Goal: Transaction & Acquisition: Obtain resource

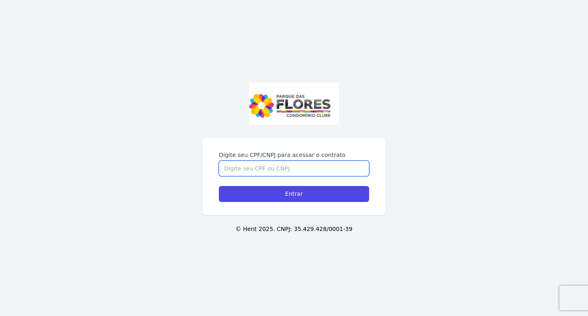
click at [251, 173] on input "Digite seu CPF/CNPJ para acessar o contrato" at bounding box center [294, 169] width 150 height 16
type input "40420961828"
click at [219, 186] on input "Entrar" at bounding box center [294, 194] width 150 height 16
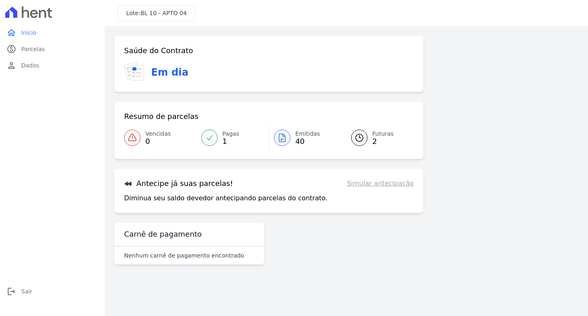
click at [371, 130] on link "Futuras 2" at bounding box center [378, 137] width 73 height 23
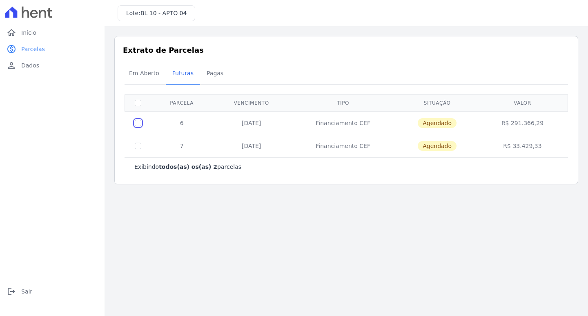
click at [139, 122] on input "checkbox" at bounding box center [138, 123] width 7 height 7
checkbox input "true"
click at [139, 122] on input "checkbox" at bounding box center [138, 123] width 7 height 7
checkbox input "false"
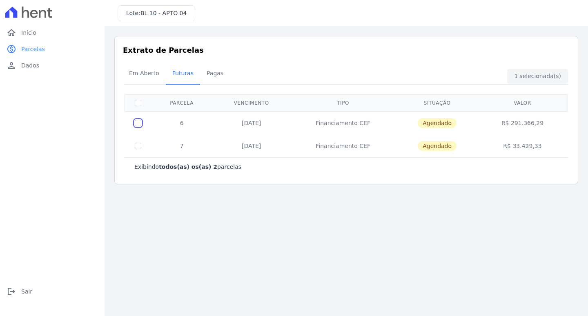
checkbox input "false"
click at [206, 76] on span "Pagas" at bounding box center [215, 73] width 27 height 16
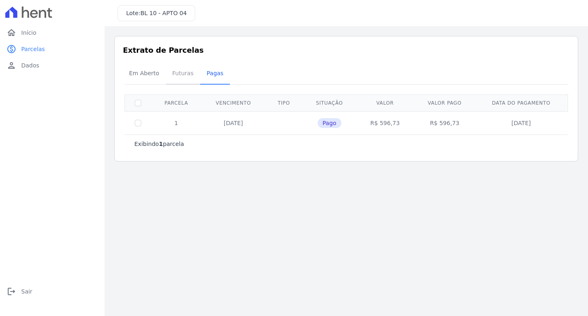
click at [183, 80] on span "Futuras" at bounding box center [183, 73] width 31 height 16
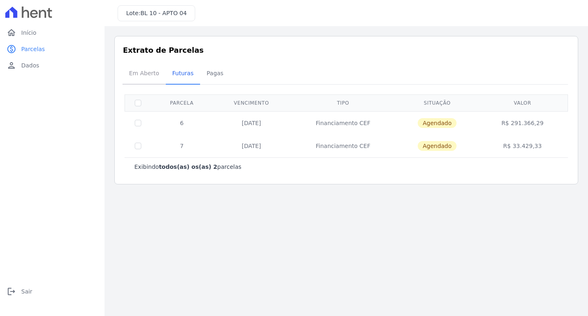
click at [144, 77] on span "Em Aberto" at bounding box center [144, 73] width 40 height 16
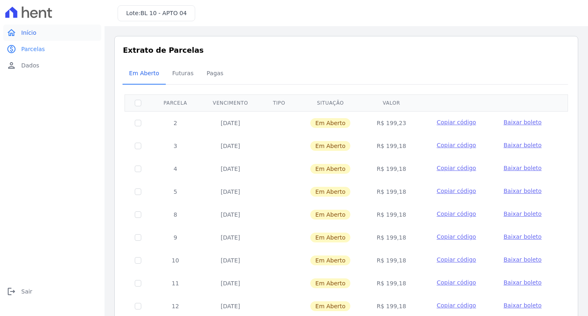
click at [34, 34] on span "Início" at bounding box center [28, 33] width 15 height 8
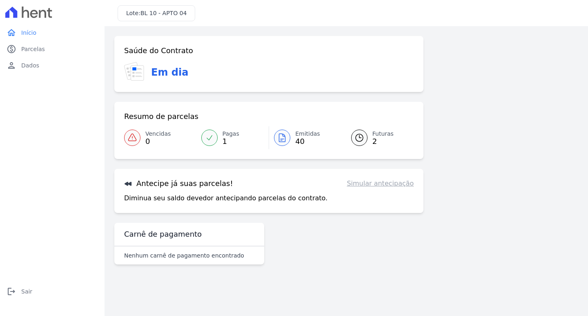
click at [155, 200] on p "Diminua seu saldo devedor antecipando parcelas do contrato." at bounding box center [226, 198] width 204 height 10
click at [145, 184] on h3 "Antecipe já suas parcelas!" at bounding box center [178, 184] width 109 height 10
click at [129, 183] on icon at bounding box center [128, 184] width 7 height 4
click at [378, 181] on link "Simular antecipação" at bounding box center [380, 184] width 67 height 10
click at [275, 139] on div at bounding box center [282, 138] width 16 height 16
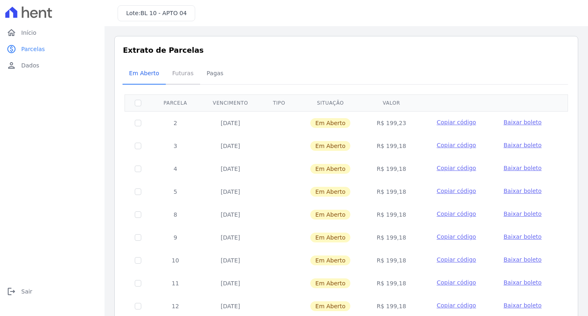
click at [174, 77] on span "Futuras" at bounding box center [183, 73] width 31 height 16
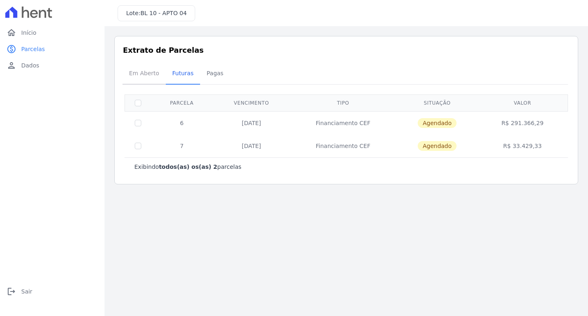
click at [149, 69] on span "Em Aberto" at bounding box center [144, 73] width 40 height 16
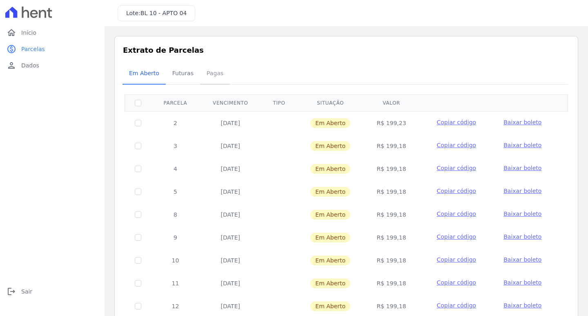
click at [210, 78] on span "Pagas" at bounding box center [215, 73] width 27 height 16
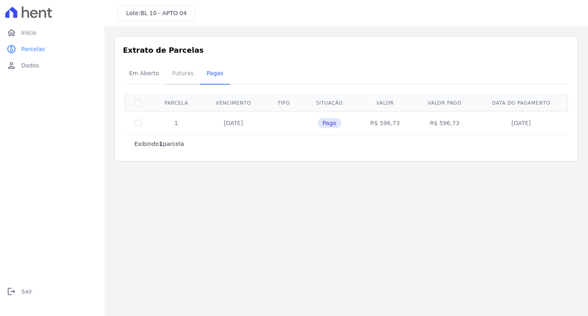
click at [180, 79] on span "Futuras" at bounding box center [183, 73] width 31 height 16
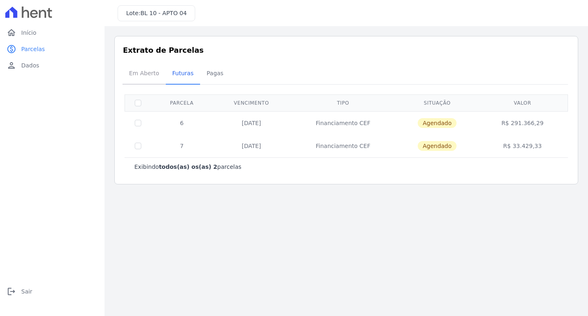
click at [150, 75] on span "Em Aberto" at bounding box center [144, 73] width 40 height 16
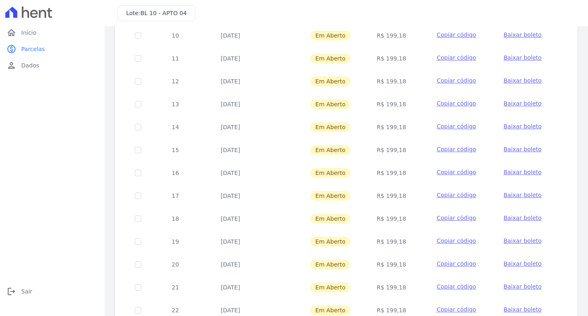
scroll to position [301, 0]
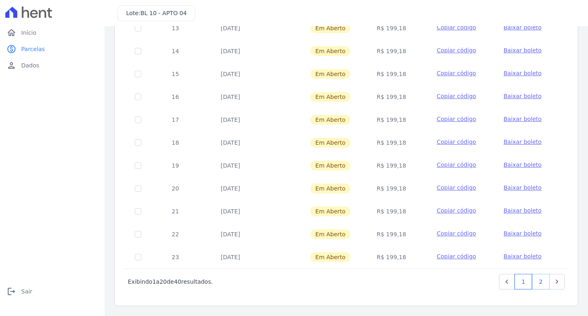
click at [533, 280] on link "2" at bounding box center [542, 282] width 18 height 16
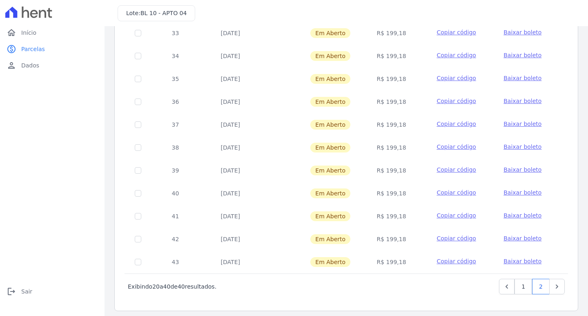
scroll to position [301, 0]
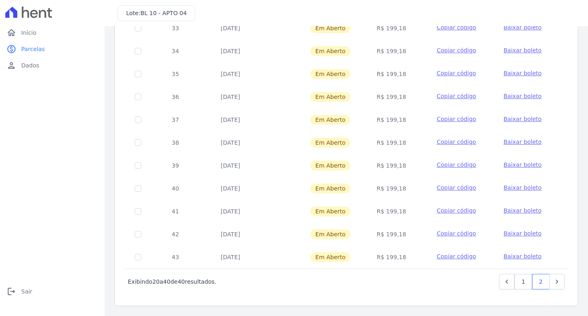
click at [461, 257] on span "Copiar código" at bounding box center [456, 256] width 39 height 7
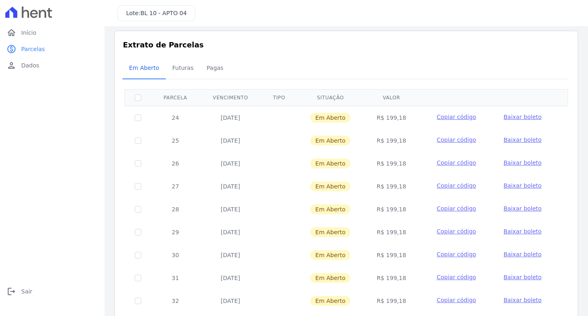
scroll to position [0, 0]
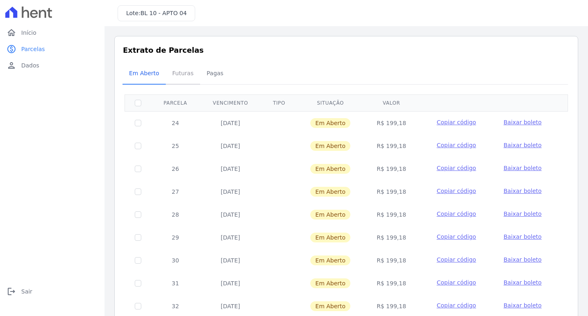
click at [181, 78] on span "Futuras" at bounding box center [183, 73] width 31 height 16
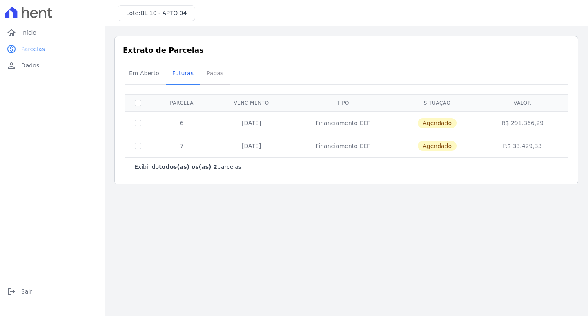
click at [210, 75] on span "Pagas" at bounding box center [215, 73] width 27 height 16
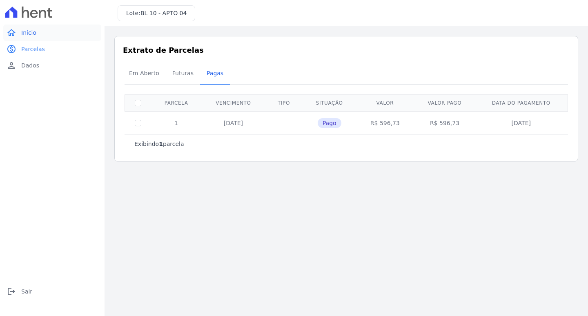
click at [33, 35] on span "Início" at bounding box center [28, 33] width 15 height 8
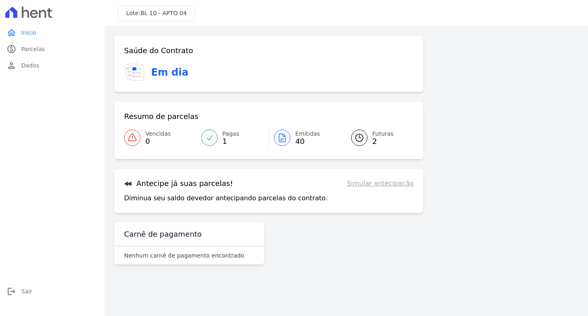
drag, startPoint x: 166, startPoint y: 188, endPoint x: 360, endPoint y: 186, distance: 194.5
click at [166, 187] on h3 "Antecipe já suas parcelas!" at bounding box center [178, 184] width 109 height 10
click at [376, 183] on link "Simular antecipação" at bounding box center [380, 184] width 67 height 10
click at [172, 236] on h3 "Carnê de pagamento" at bounding box center [163, 234] width 78 height 10
click at [170, 257] on p "Nenhum carnê de pagamento encontrado" at bounding box center [184, 255] width 120 height 8
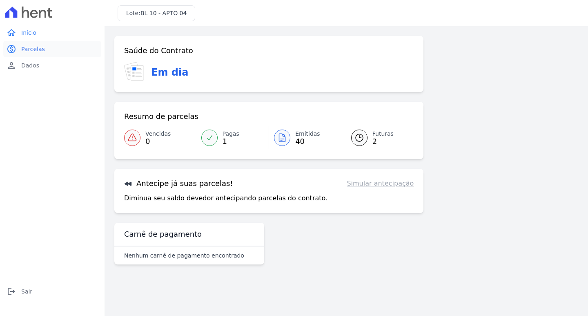
click at [37, 49] on span "Parcelas" at bounding box center [33, 49] width 24 height 8
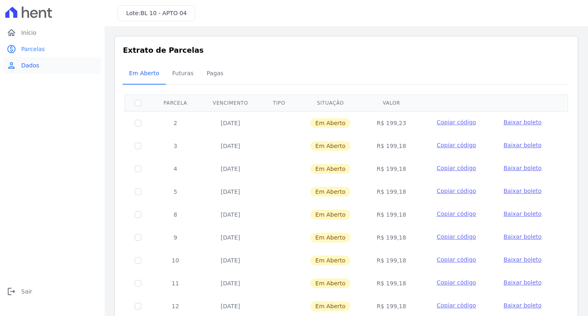
click at [36, 68] on span "Dados" at bounding box center [30, 65] width 18 height 8
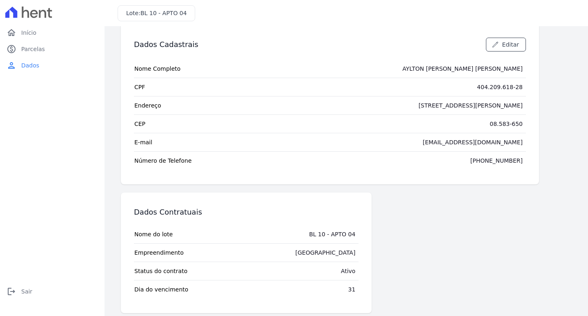
scroll to position [20, 0]
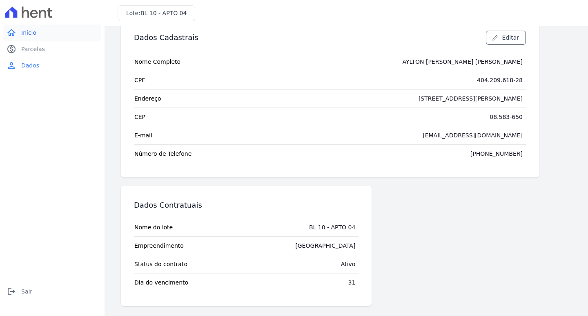
click at [43, 35] on link "home Início" at bounding box center [52, 33] width 98 height 16
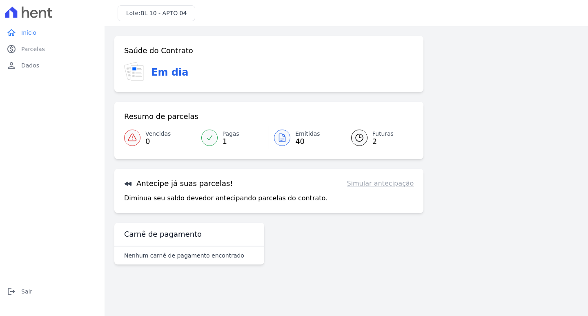
click at [293, 137] on link "Emitidas 40" at bounding box center [305, 137] width 72 height 23
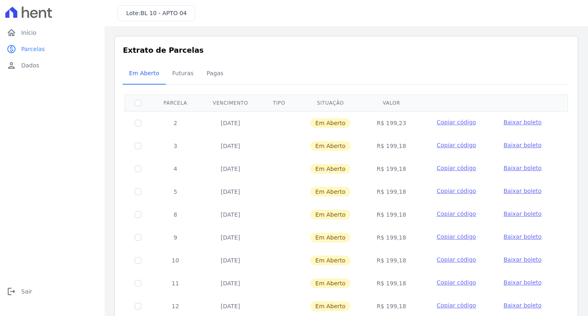
click at [524, 121] on span "Baixar boleto" at bounding box center [523, 122] width 38 height 7
click at [25, 31] on span "Início" at bounding box center [28, 33] width 15 height 8
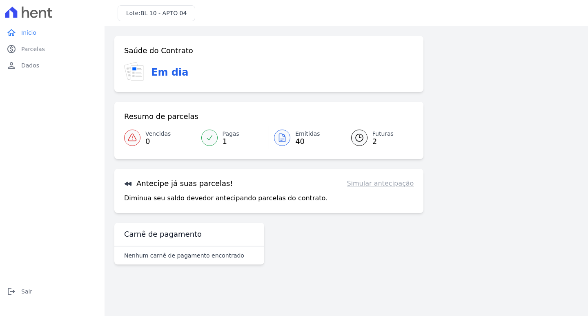
click at [184, 185] on h3 "Antecipe já suas parcelas!" at bounding box center [178, 184] width 109 height 10
click at [384, 185] on link "Simular antecipação" at bounding box center [380, 184] width 67 height 10
